Goal: Task Accomplishment & Management: Complete application form

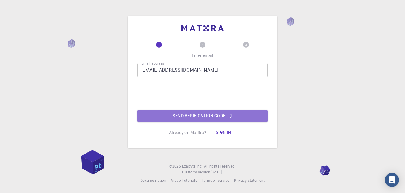
click at [176, 116] on button "Send verification code" at bounding box center [202, 116] width 130 height 12
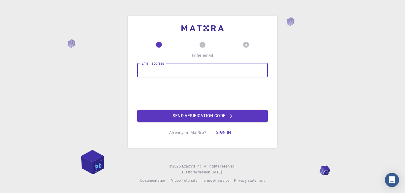
click at [163, 69] on input "Email address" at bounding box center [202, 70] width 130 height 14
paste input "[EMAIL_ADDRESS][DOMAIN_NAME]"
type input "[EMAIL_ADDRESS][DOMAIN_NAME]"
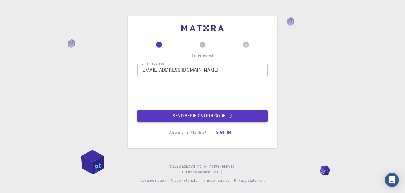
click at [166, 111] on button "Send verification code" at bounding box center [202, 116] width 130 height 12
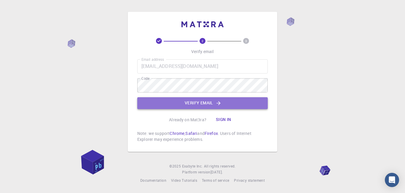
click at [172, 100] on button "Verify email" at bounding box center [202, 103] width 130 height 12
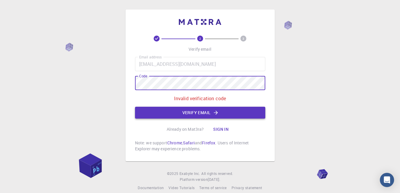
click at [183, 113] on button "Verify email" at bounding box center [200, 113] width 130 height 12
click at [178, 114] on button "Verify email" at bounding box center [200, 113] width 130 height 12
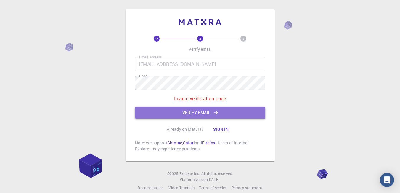
click at [204, 112] on button "Verify email" at bounding box center [200, 113] width 130 height 12
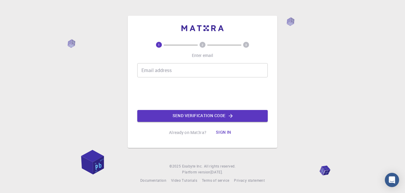
click at [178, 76] on input "Email address" at bounding box center [202, 70] width 130 height 14
click at [180, 65] on input "Email address" at bounding box center [202, 70] width 130 height 14
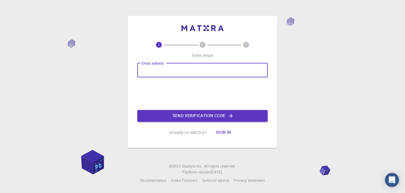
type input "[EMAIL_ADDRESS][DOMAIN_NAME]"
click at [184, 115] on button "Send verification code" at bounding box center [202, 116] width 130 height 12
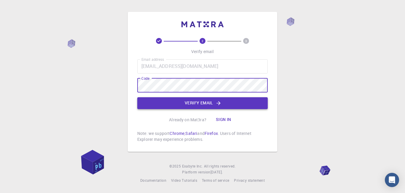
click at [187, 100] on button "Verify email" at bounding box center [202, 103] width 130 height 12
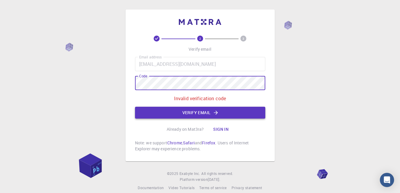
click at [193, 115] on button "Verify email" at bounding box center [200, 113] width 130 height 12
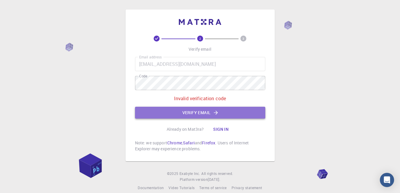
click at [199, 113] on button "Verify email" at bounding box center [200, 113] width 130 height 12
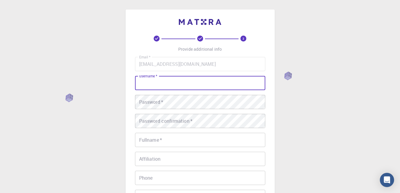
click at [199, 82] on input "username   *" at bounding box center [200, 83] width 130 height 14
type input "ش"
type input "امال"
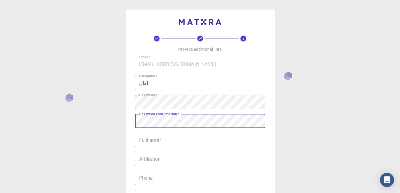
click at [181, 118] on div "Password confirmation   * Password confirmation   *" at bounding box center [200, 121] width 130 height 14
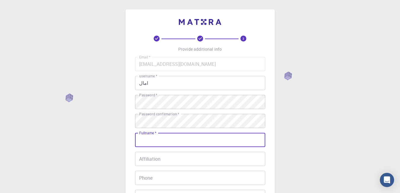
click at [211, 138] on input "Fullname   *" at bounding box center [200, 140] width 130 height 14
type input "س"
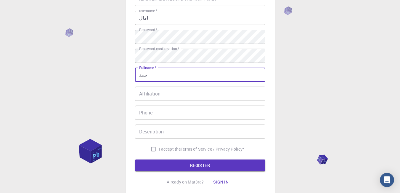
scroll to position [66, 0]
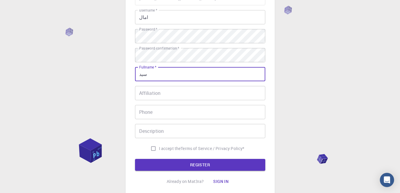
type input "سيد"
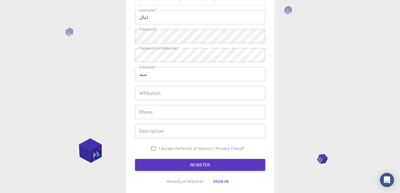
click at [174, 148] on span "I accept the" at bounding box center [170, 149] width 22 height 6
click at [159, 148] on input "I accept the Terms of Service / Privacy Policy *" at bounding box center [153, 148] width 11 height 11
checkbox input "true"
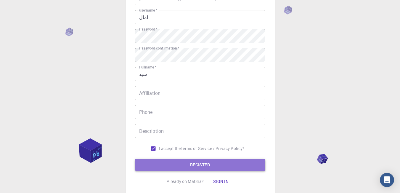
click at [182, 163] on button "REGISTER" at bounding box center [200, 165] width 130 height 12
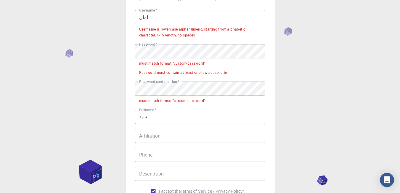
click at [146, 15] on input "امال" at bounding box center [200, 17] width 130 height 14
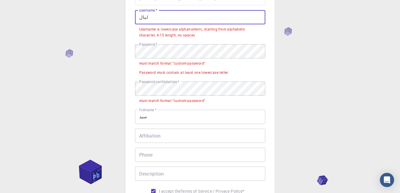
click at [146, 15] on input "امال" at bounding box center [200, 17] width 130 height 14
type input "a"
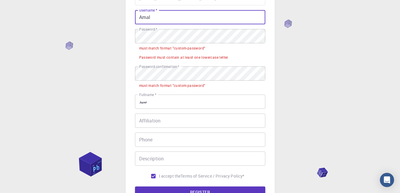
type input "Amal"
click at [141, 102] on input "سيد" at bounding box center [200, 102] width 130 height 14
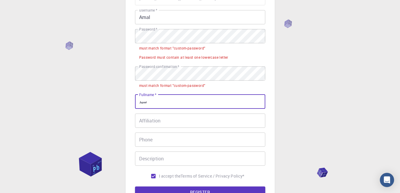
click at [141, 102] on input "سيد" at bounding box center [200, 102] width 130 height 14
type input "Sayed"
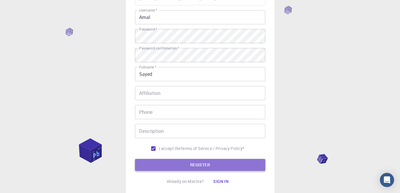
click at [184, 165] on button "REGISTER" at bounding box center [200, 165] width 130 height 12
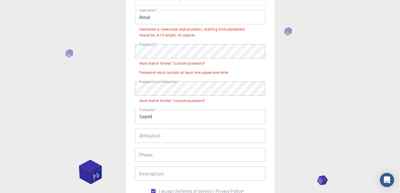
click at [182, 18] on input "Amal" at bounding box center [200, 17] width 130 height 14
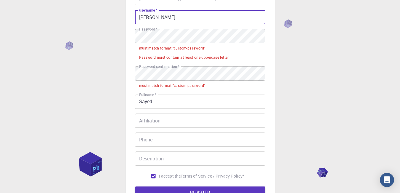
click at [153, 18] on input "[PERSON_NAME]" at bounding box center [200, 17] width 130 height 14
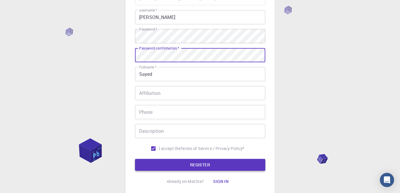
click at [178, 161] on button "REGISTER" at bounding box center [200, 165] width 130 height 12
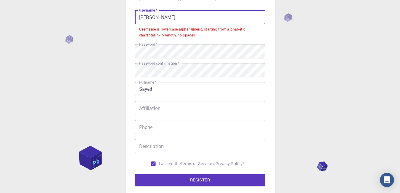
click at [153, 17] on input "[PERSON_NAME]" at bounding box center [200, 17] width 130 height 14
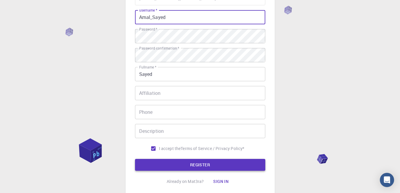
type input "Amal_Sayed"
click at [196, 162] on button "REGISTER" at bounding box center [200, 165] width 130 height 12
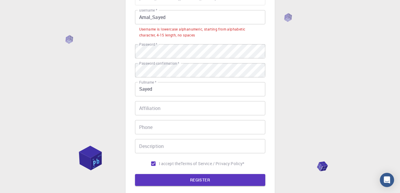
click at [177, 14] on input "Amal_Sayed" at bounding box center [200, 17] width 130 height 14
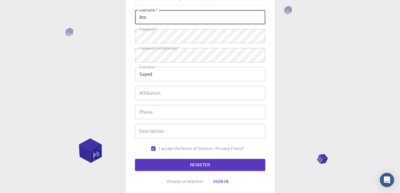
type input "A"
click at [188, 167] on button "REGISTER" at bounding box center [200, 165] width 130 height 12
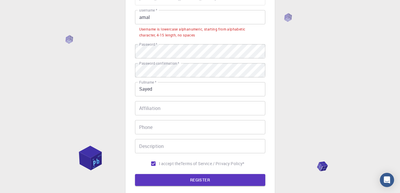
click at [188, 14] on input "amal" at bounding box center [200, 17] width 130 height 14
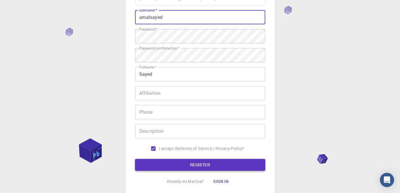
type input "amalsayed"
click at [190, 164] on button "REGISTER" at bounding box center [200, 165] width 130 height 12
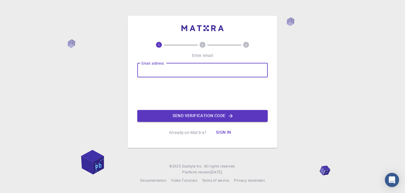
click at [168, 77] on input "Email address" at bounding box center [202, 70] width 130 height 14
type input "[EMAIL_ADDRESS][DOMAIN_NAME]"
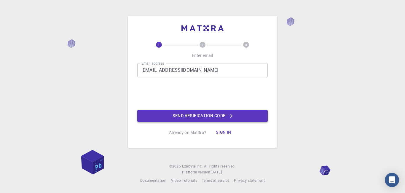
click at [180, 115] on button "Send verification code" at bounding box center [202, 116] width 130 height 12
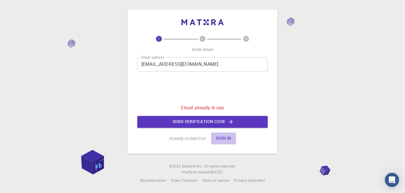
click at [226, 137] on button "Sign in" at bounding box center [223, 138] width 25 height 12
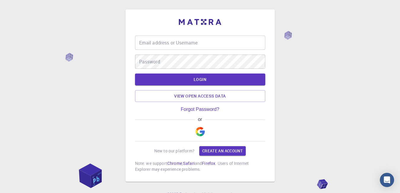
click at [188, 42] on input "Email address or Username" at bounding box center [200, 43] width 130 height 14
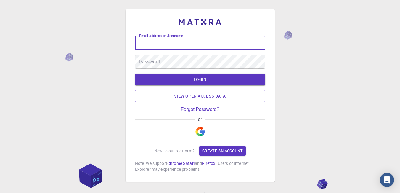
paste input "698 600"
type input "6"
paste input "[EMAIL_ADDRESS][DOMAIN_NAME]"
type input "[EMAIL_ADDRESS][DOMAIN_NAME]"
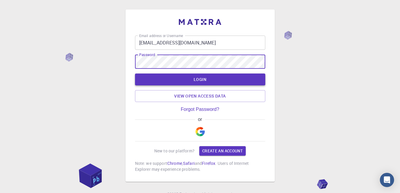
click at [181, 80] on button "LOGIN" at bounding box center [200, 79] width 130 height 12
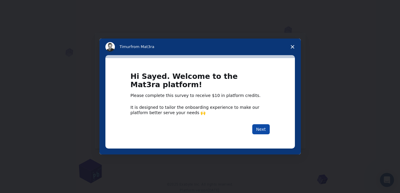
click at [264, 128] on button "Next" at bounding box center [261, 129] width 17 height 10
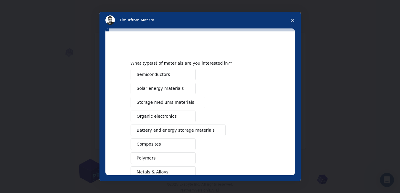
click at [293, 19] on icon "Close survey" at bounding box center [293, 20] width 4 height 4
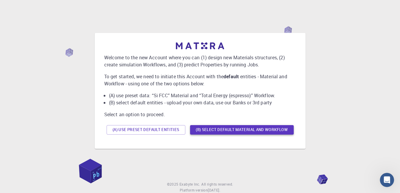
click at [245, 130] on button "(B) Select default material and workflow" at bounding box center [242, 129] width 104 height 9
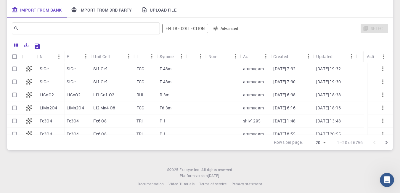
scroll to position [76, 0]
